Goal: Transaction & Acquisition: Purchase product/service

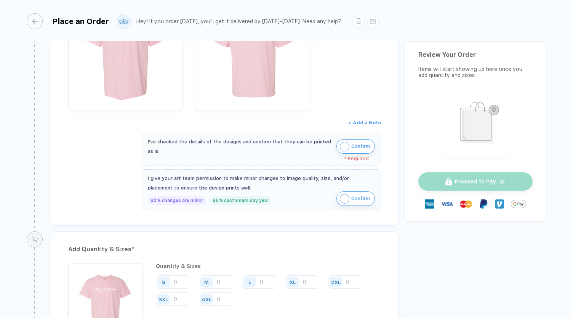
scroll to position [212, 0]
click at [362, 142] on span "Confirm" at bounding box center [360, 146] width 19 height 12
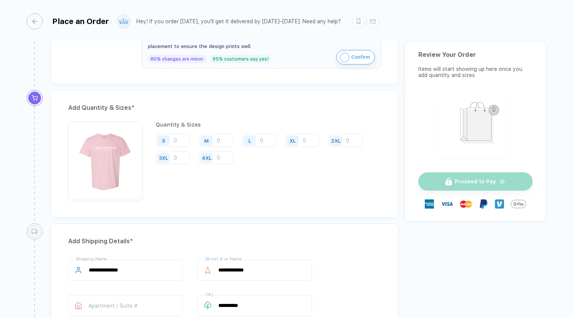
scroll to position [357, 0]
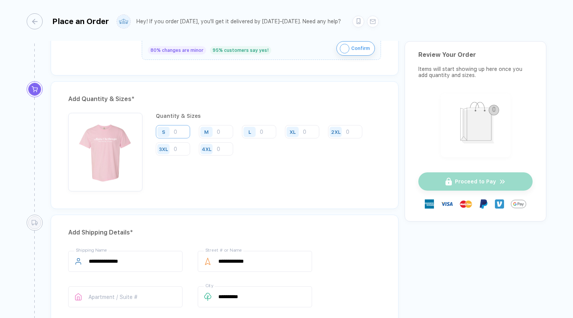
click at [178, 129] on input "number" at bounding box center [173, 131] width 34 height 13
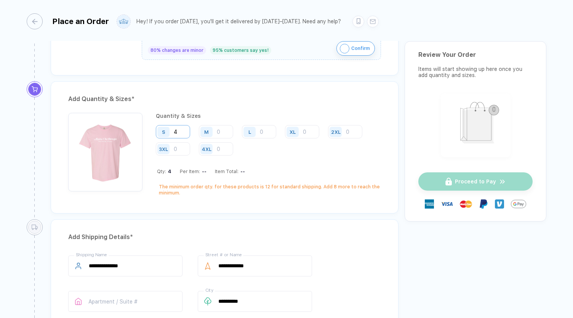
type input "4"
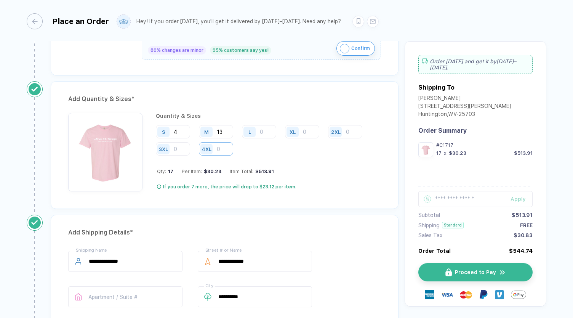
type input "13"
type input "7"
type input "6"
type input "2"
click at [347, 174] on div "Quantity & Sizes S 4 M 13 L 7 XL 6 2XL 2 3XL 4XL Qty: 32 Per Item: $22.58 Item …" at bounding box center [268, 152] width 225 height 78
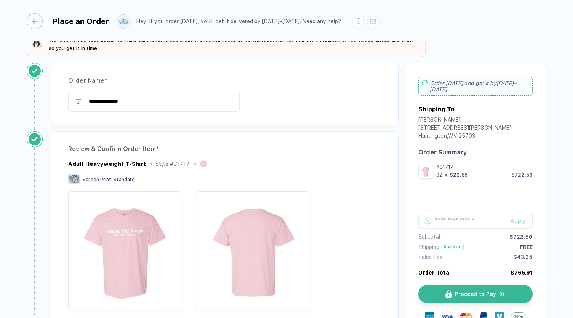
scroll to position [0, 0]
